Goal: Information Seeking & Learning: Learn about a topic

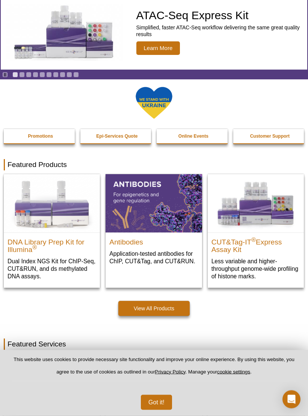
scroll to position [53, 0]
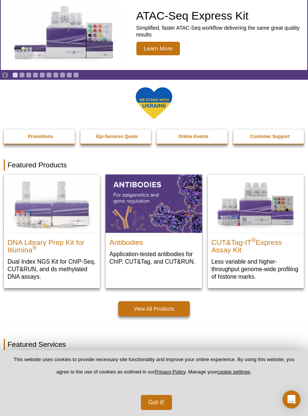
click at [164, 410] on button "Got it!" at bounding box center [156, 402] width 31 height 15
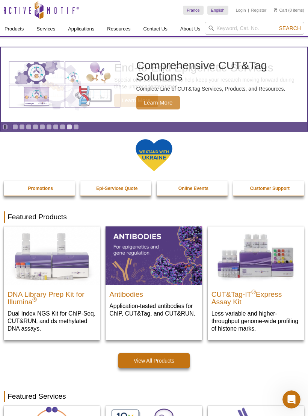
scroll to position [0, 0]
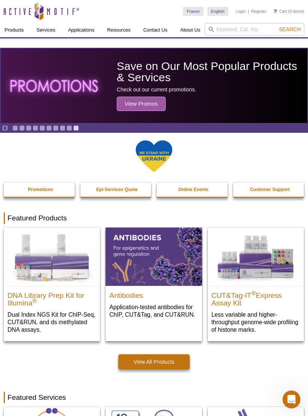
click at [0, 0] on link "Other Recombinant Proteins & Enzymes" at bounding box center [0, 0] width 0 height 0
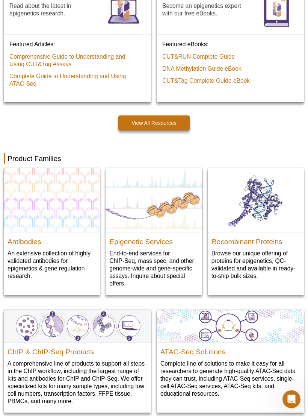
scroll to position [611, 0]
click at [276, 266] on p "Browse our unique offering of proteins for epigenetics, QC-validated and availa…" at bounding box center [256, 264] width 89 height 30
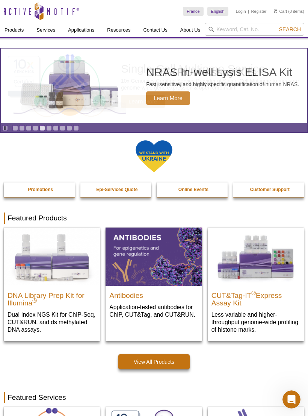
scroll to position [849, 0]
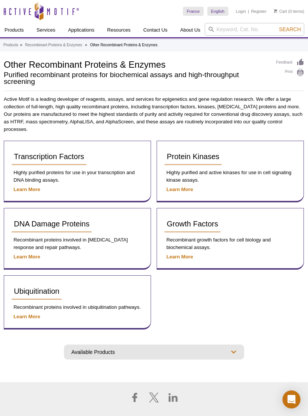
click at [224, 348] on select "Available Products [MEDICAL_DATA] Proteins Growth Factors Protein Kinases Trans…" at bounding box center [154, 351] width 181 height 15
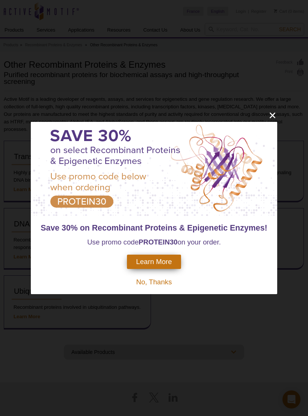
click at [277, 116] on icon "close" at bounding box center [272, 115] width 9 height 9
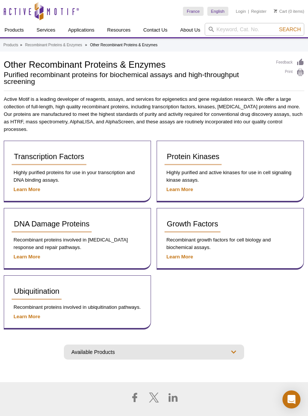
click at [23, 292] on link "Ubiquitination" at bounding box center [37, 291] width 50 height 17
click at [32, 287] on span "Ubiquitination" at bounding box center [37, 291] width 46 height 8
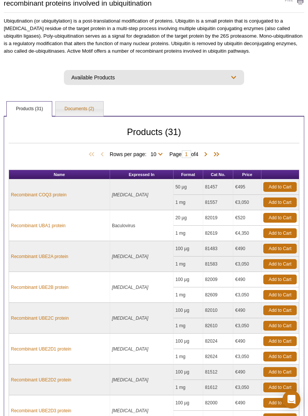
scroll to position [71, 0]
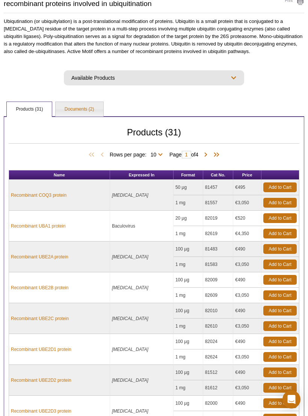
click at [90, 111] on link "Documents (2)" at bounding box center [80, 109] width 48 height 15
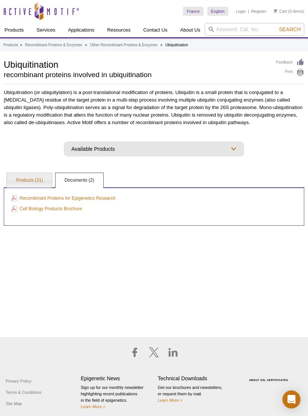
scroll to position [0, 0]
click at [25, 182] on link "Products (31)" at bounding box center [29, 180] width 45 height 15
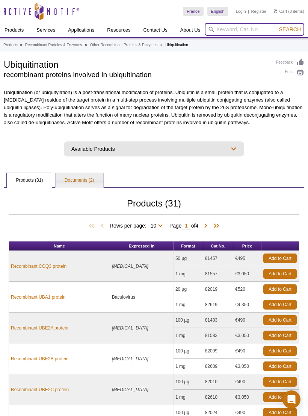
click at [242, 31] on input "search" at bounding box center [255, 29] width 100 height 13
type input "Trim24"
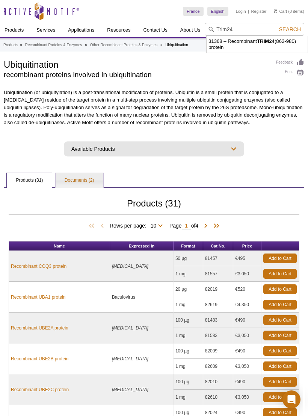
click at [210, 182] on ul "Products (31) Documents (2)" at bounding box center [154, 179] width 301 height 16
